Goal: Check status: Check status

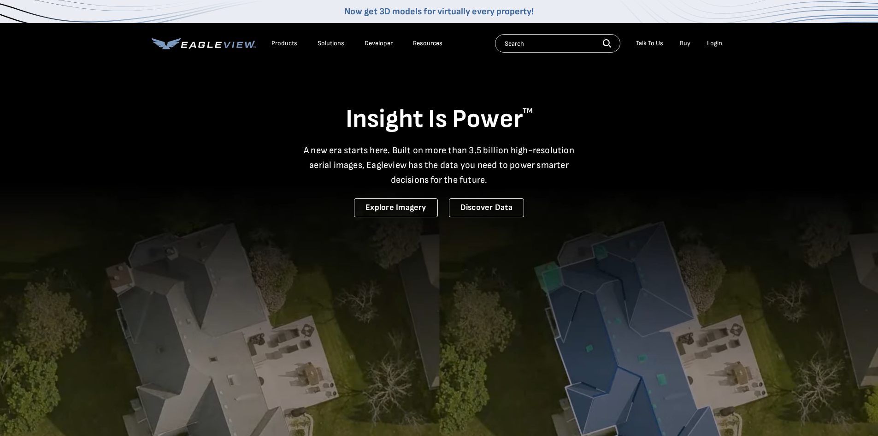
click at [717, 43] on div "Login" at bounding box center [714, 43] width 15 height 8
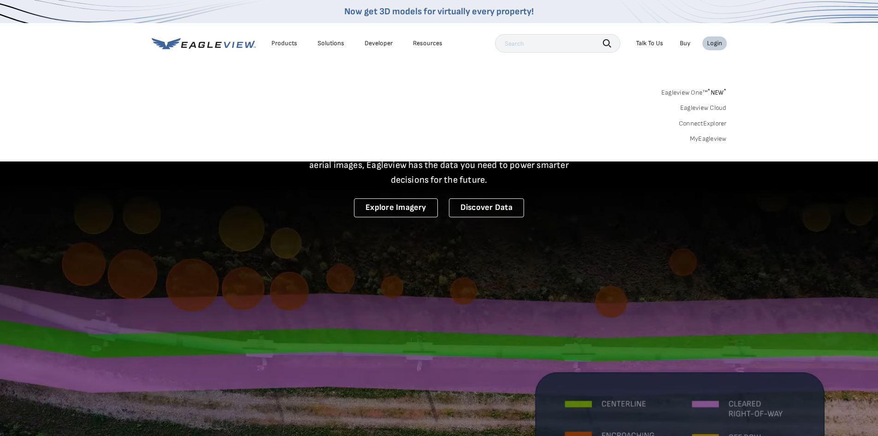
click at [708, 139] on link "MyEagleview" at bounding box center [708, 139] width 37 height 8
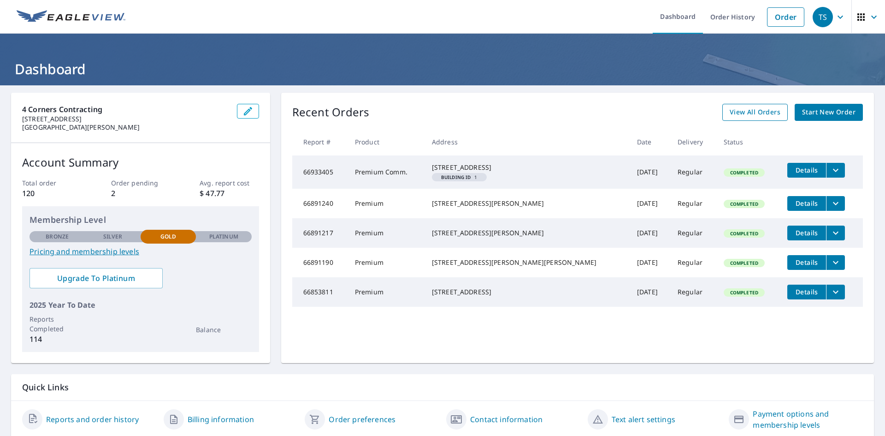
click at [741, 114] on span "View All Orders" at bounding box center [755, 112] width 51 height 12
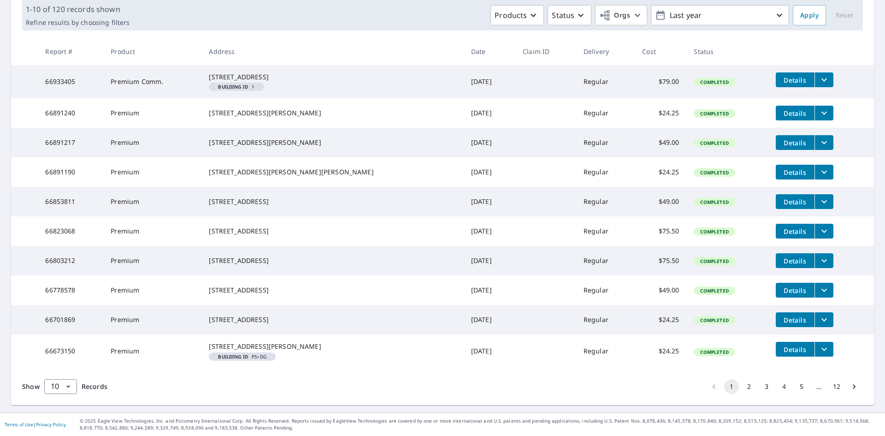
scroll to position [187, 0]
click at [744, 384] on button "2" at bounding box center [749, 386] width 15 height 15
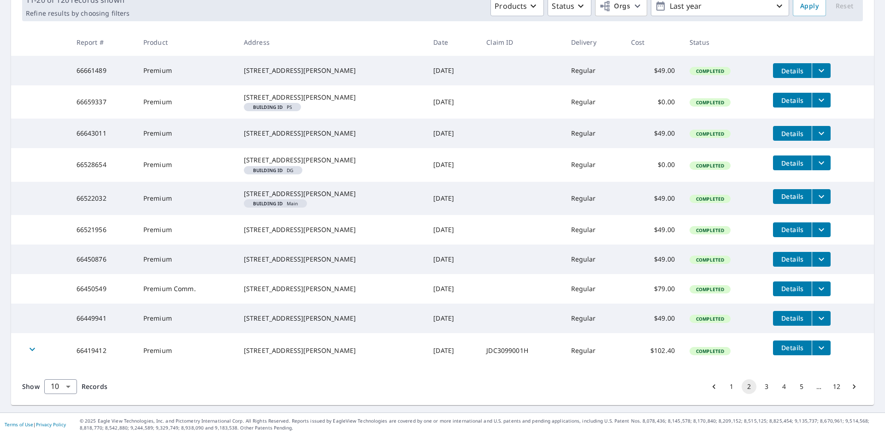
scroll to position [198, 0]
click at [761, 386] on button "3" at bounding box center [766, 386] width 15 height 15
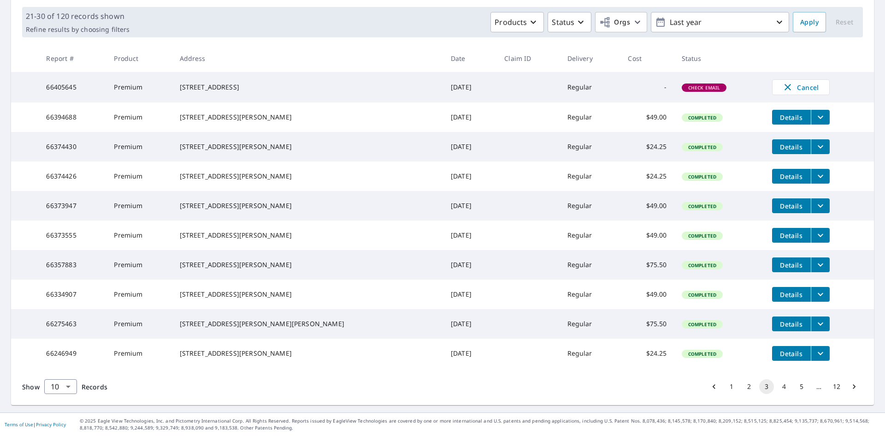
scroll to position [168, 0]
click at [777, 385] on button "4" at bounding box center [784, 386] width 15 height 15
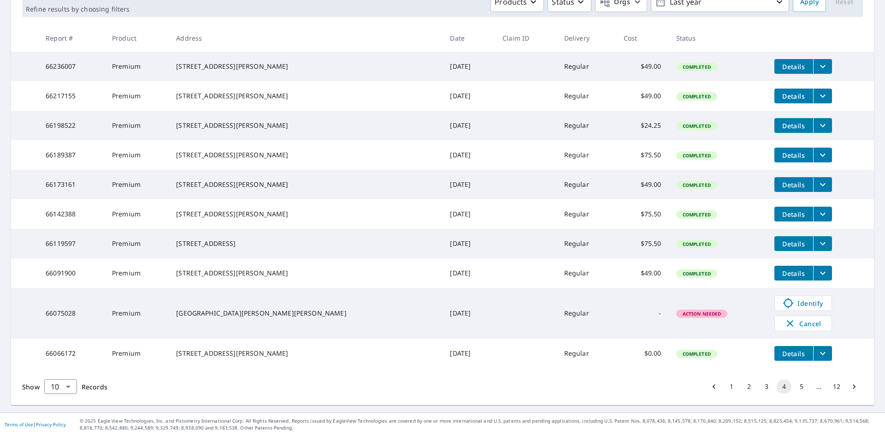
scroll to position [186, 0]
click at [795, 387] on button "5" at bounding box center [801, 386] width 15 height 15
